Goal: Task Accomplishment & Management: Use online tool/utility

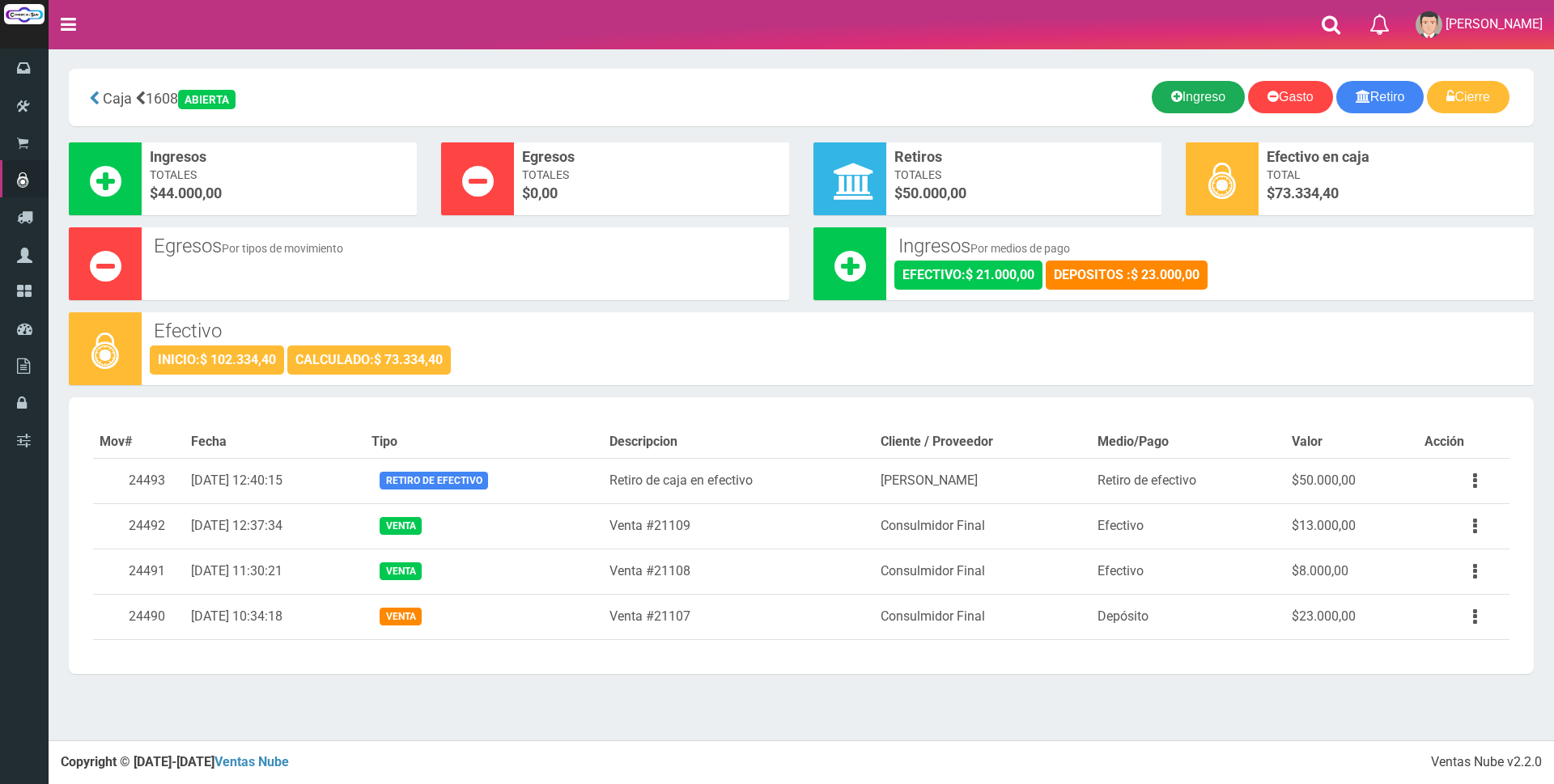
click at [1184, 94] on link "Ingreso" at bounding box center [1198, 97] width 93 height 32
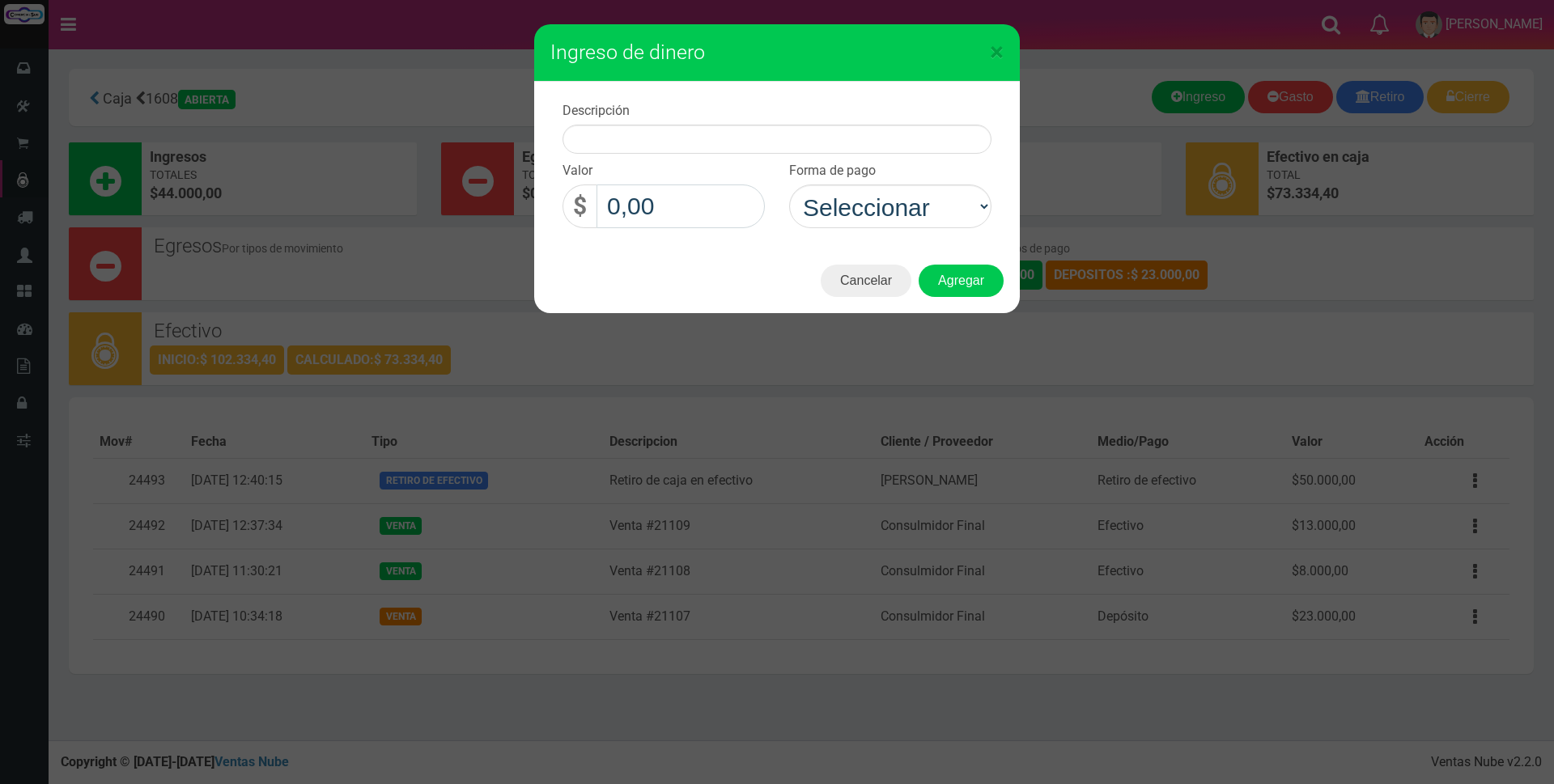
click at [707, 209] on input "0,00" at bounding box center [680, 206] width 168 height 44
type input "39.000,00"
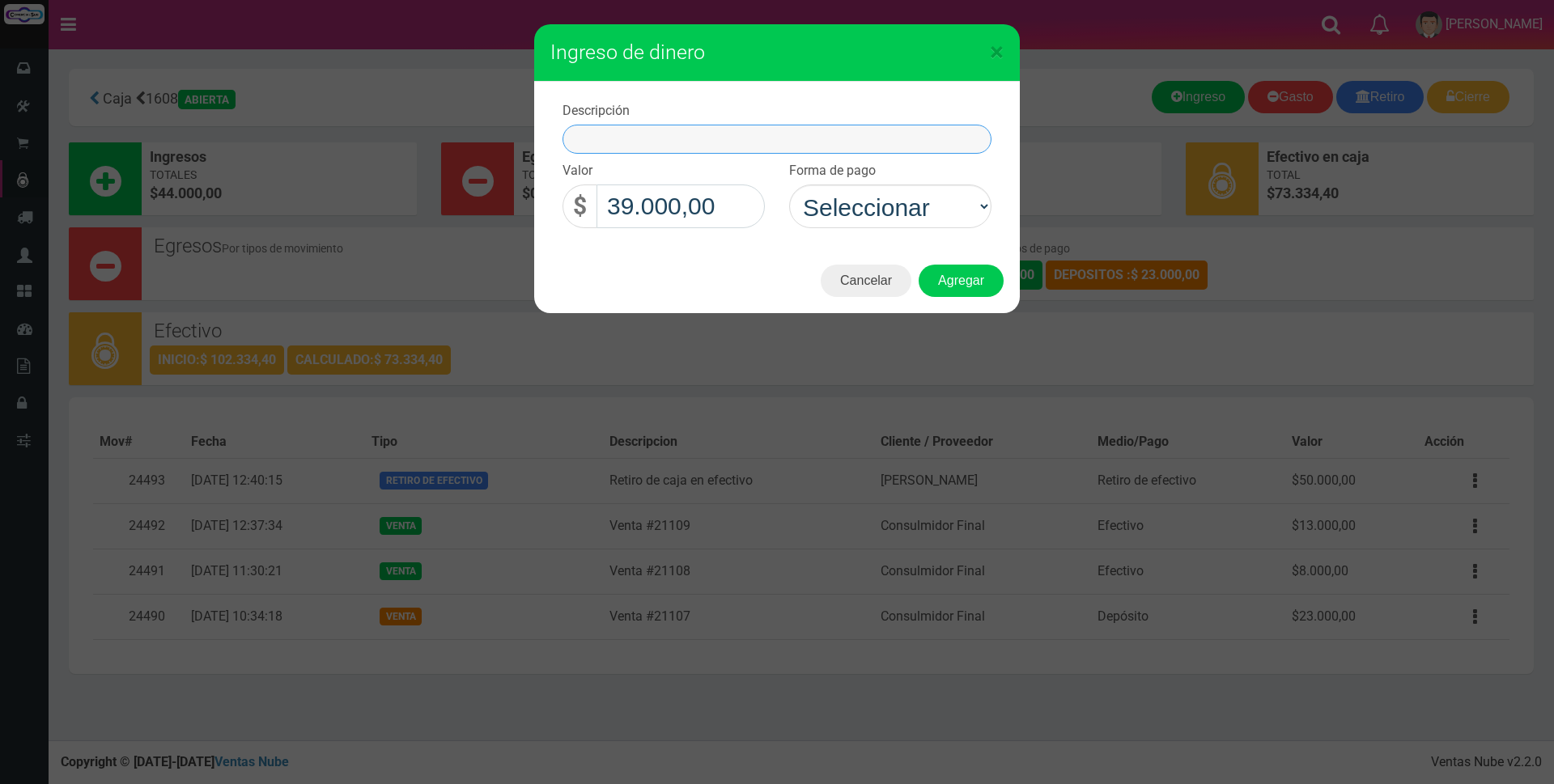
click at [691, 135] on input "text" at bounding box center [777, 139] width 429 height 29
type input "venta lu"
click at [914, 206] on select "Seleccionar Efectivo Tarjeta de Crédito Depósito Débito" at bounding box center [890, 206] width 202 height 44
select select "Efectivo"
click at [789, 184] on select "Seleccionar Efectivo Tarjeta de Crédito Depósito Débito" at bounding box center [890, 206] width 202 height 44
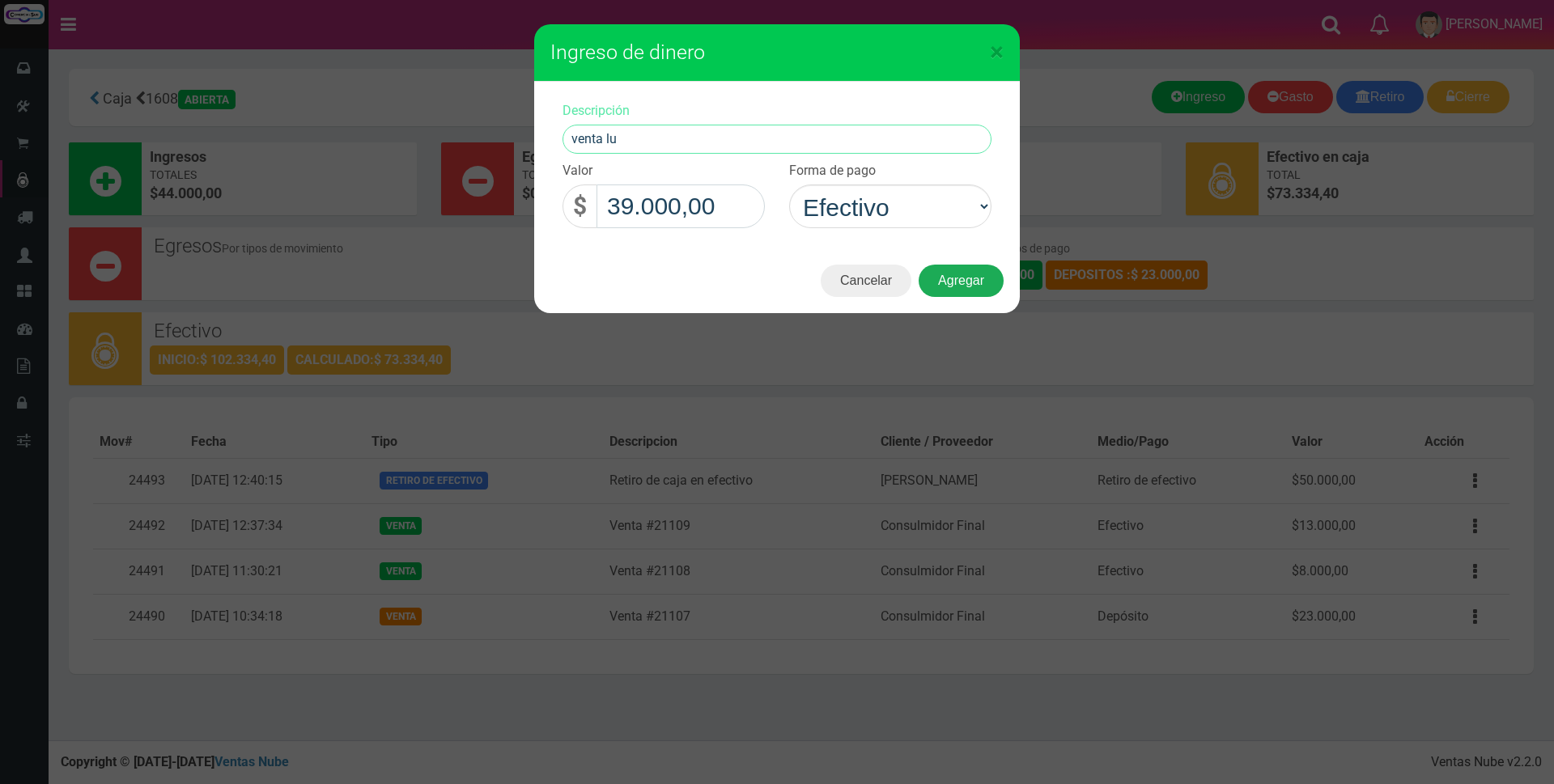
click at [931, 288] on button "Agregar" at bounding box center [961, 281] width 85 height 32
